Goal: Find specific page/section

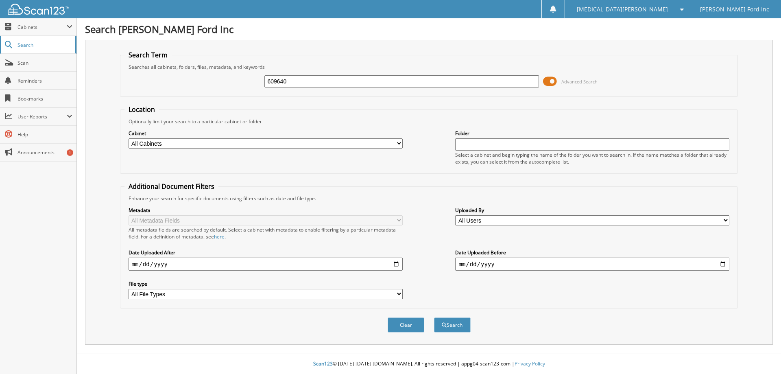
type input "609640"
click at [434, 317] on button "Search" at bounding box center [452, 324] width 37 height 15
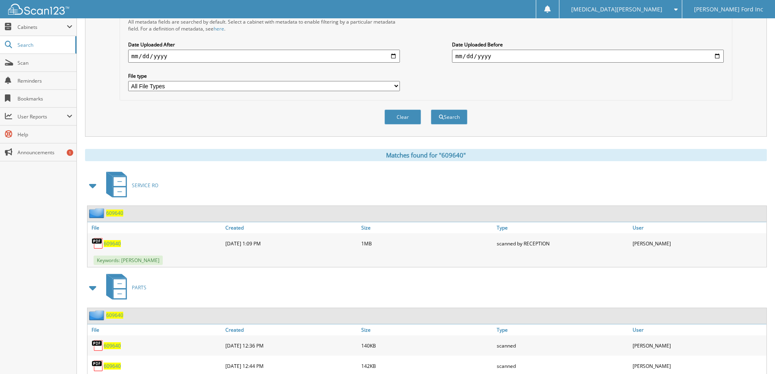
scroll to position [235, 0]
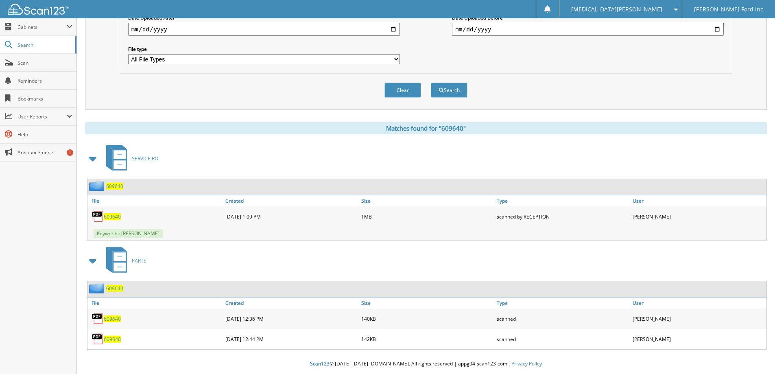
click at [119, 341] on span "609640" at bounding box center [112, 339] width 17 height 7
click at [114, 315] on div "609640" at bounding box center [156, 319] width 136 height 16
click at [115, 316] on span "609640" at bounding box center [112, 318] width 17 height 7
